Goal: Task Accomplishment & Management: Complete application form

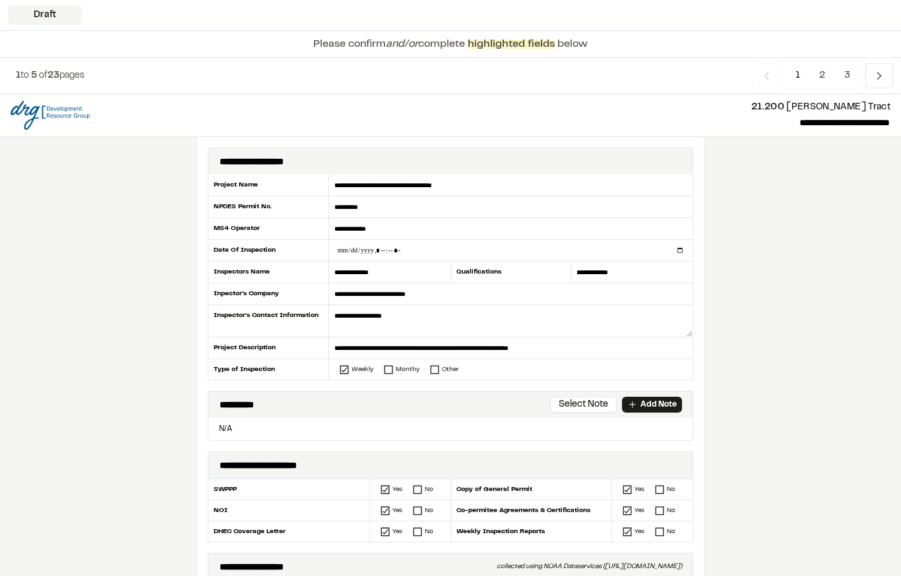
click at [426, 251] on input "datetime-local" at bounding box center [510, 250] width 363 height 21
type input "**********"
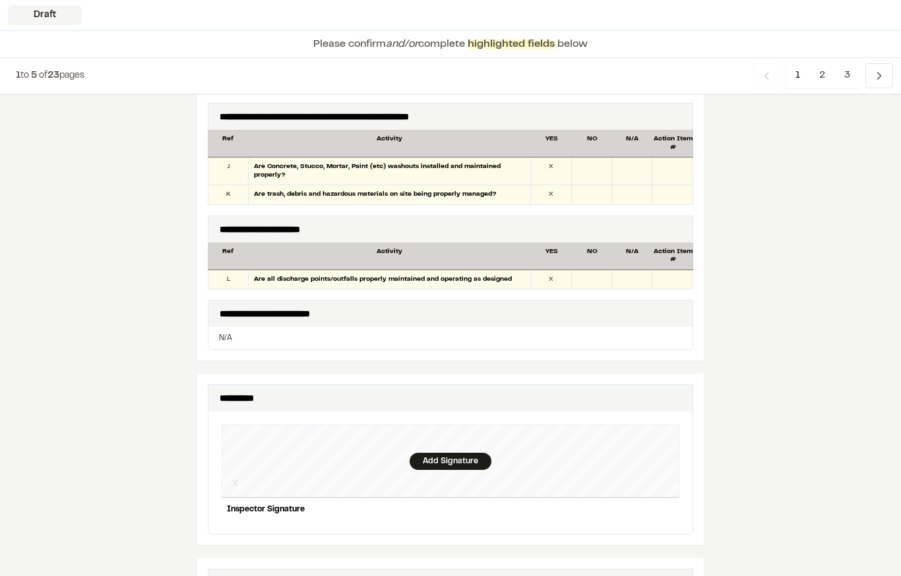
scroll to position [1025, 0]
click at [454, 453] on div "Add Signature" at bounding box center [451, 461] width 82 height 17
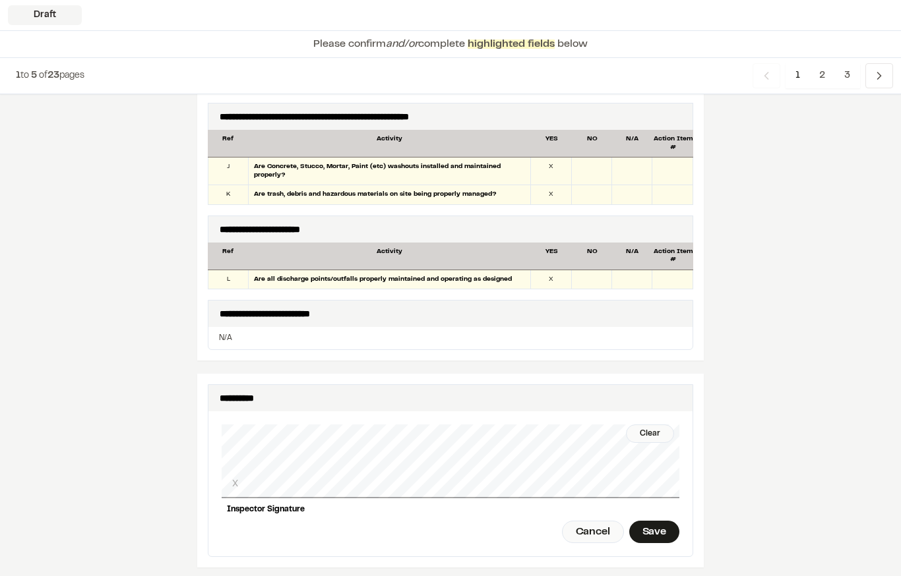
click at [650, 521] on div "Save" at bounding box center [654, 532] width 50 height 22
click at [578, 521] on div "Done" at bounding box center [580, 532] width 53 height 22
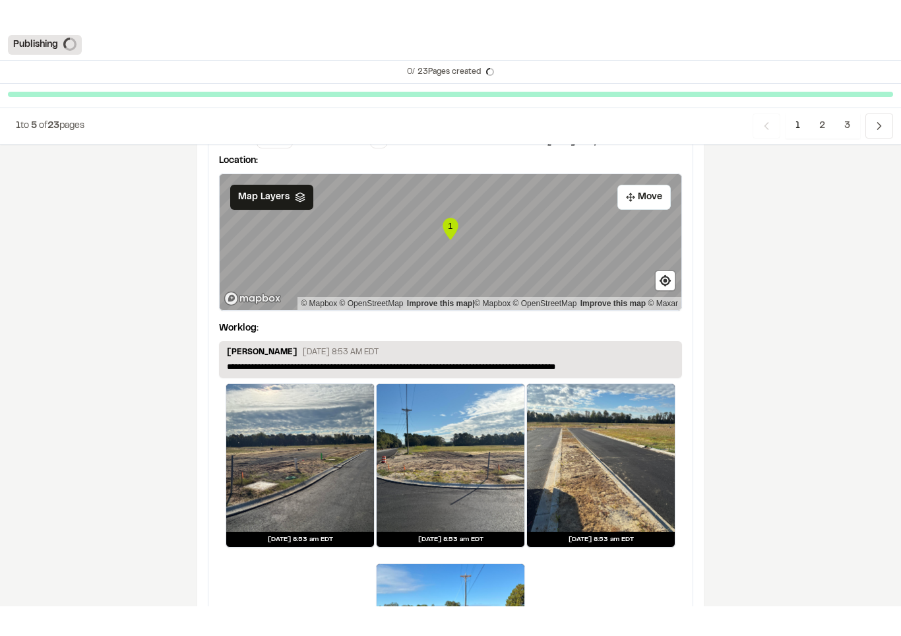
scroll to position [2194, 0]
